Goal: Task Accomplishment & Management: Manage account settings

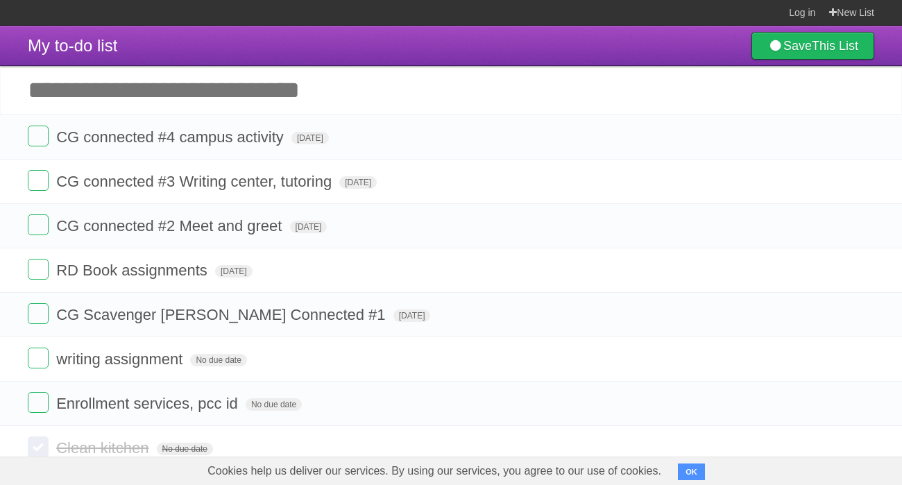
scroll to position [65, 0]
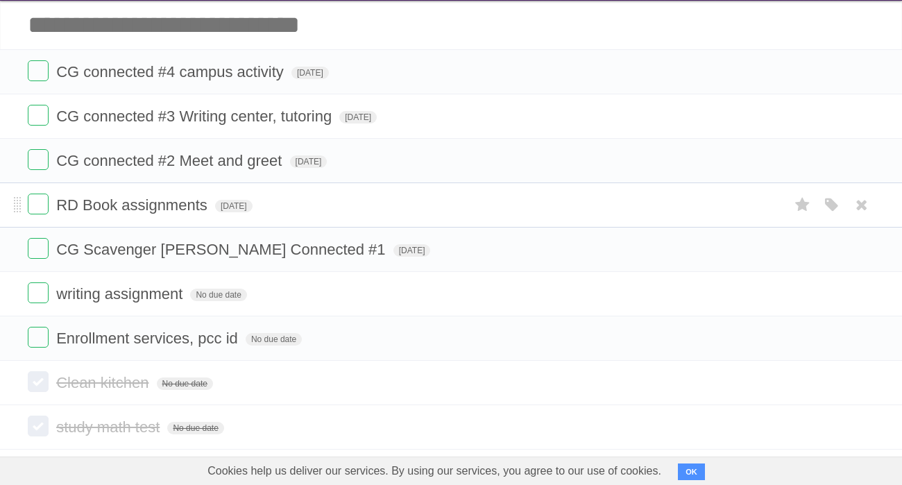
click at [53, 200] on form "RD Book assignments [DATE] White Red Blue Green Purple Orange" at bounding box center [451, 205] width 846 height 23
click at [46, 207] on label at bounding box center [38, 204] width 21 height 21
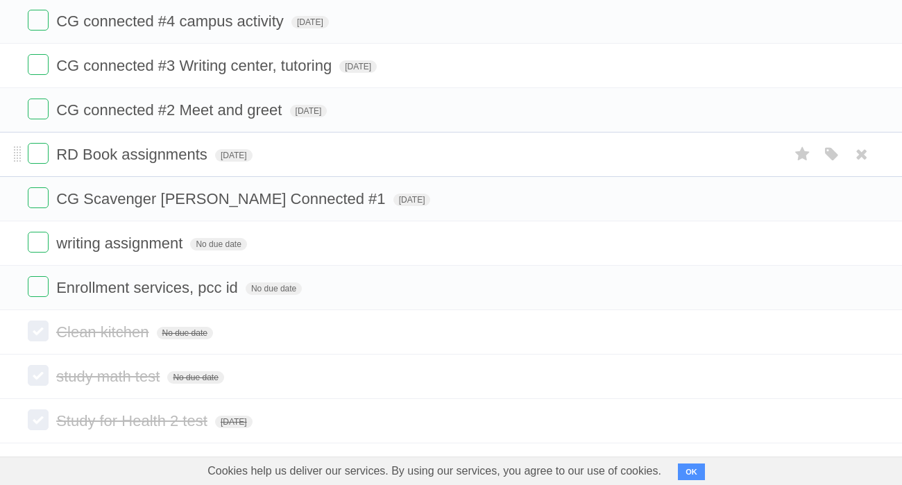
scroll to position [201, 0]
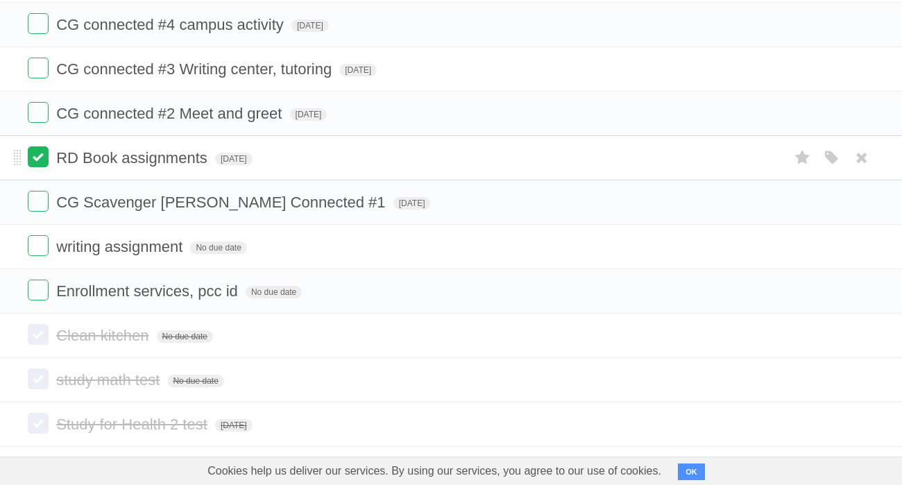
click at [42, 160] on label at bounding box center [38, 156] width 21 height 21
